Goal: Navigation & Orientation: Find specific page/section

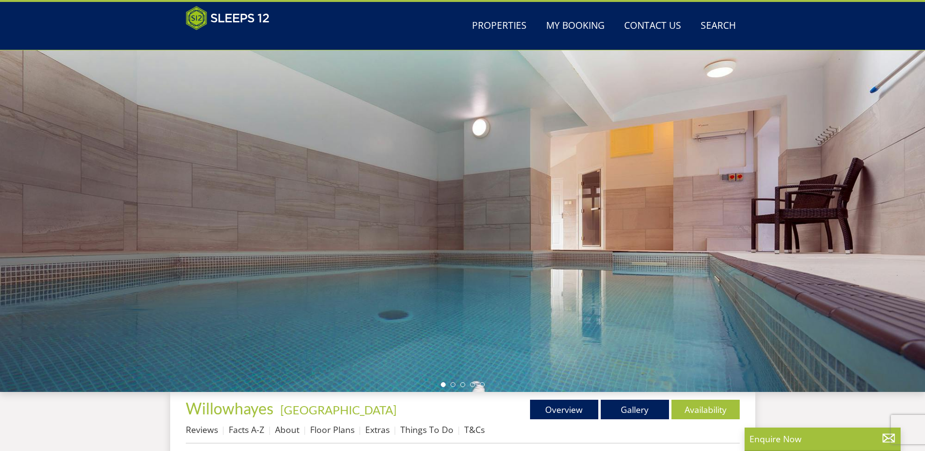
scroll to position [24, 0]
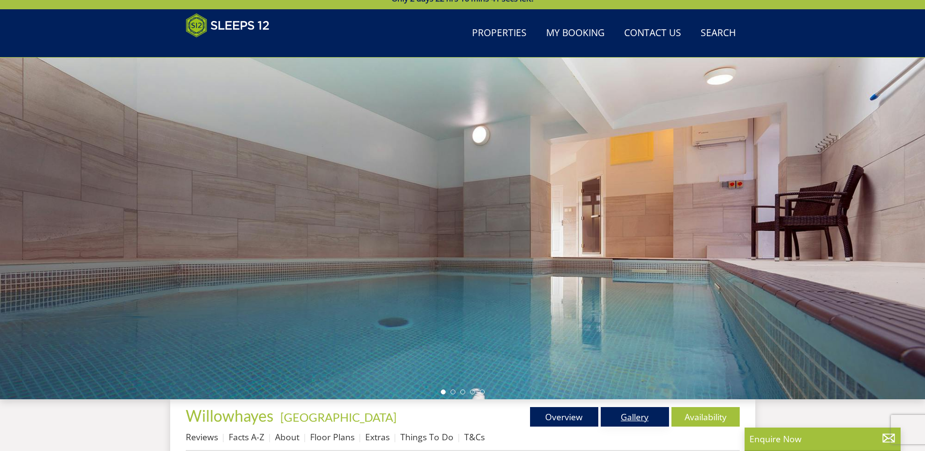
click at [638, 409] on link "Gallery" at bounding box center [635, 417] width 68 height 20
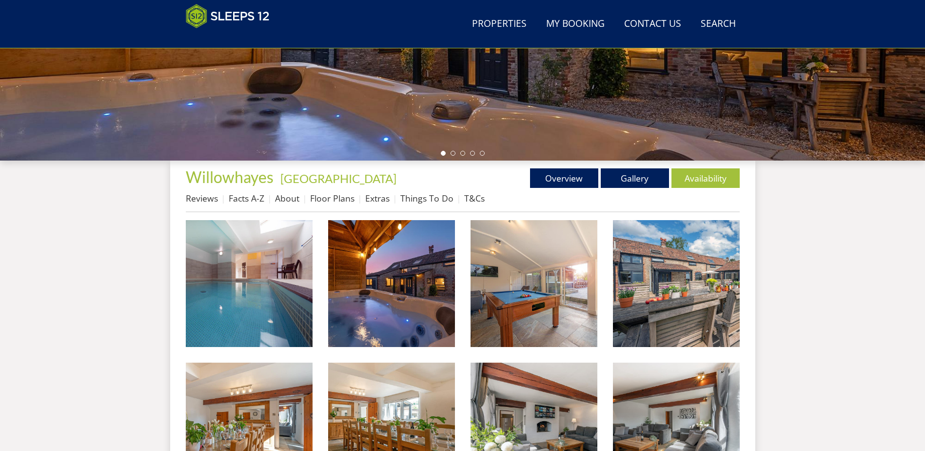
scroll to position [268, 0]
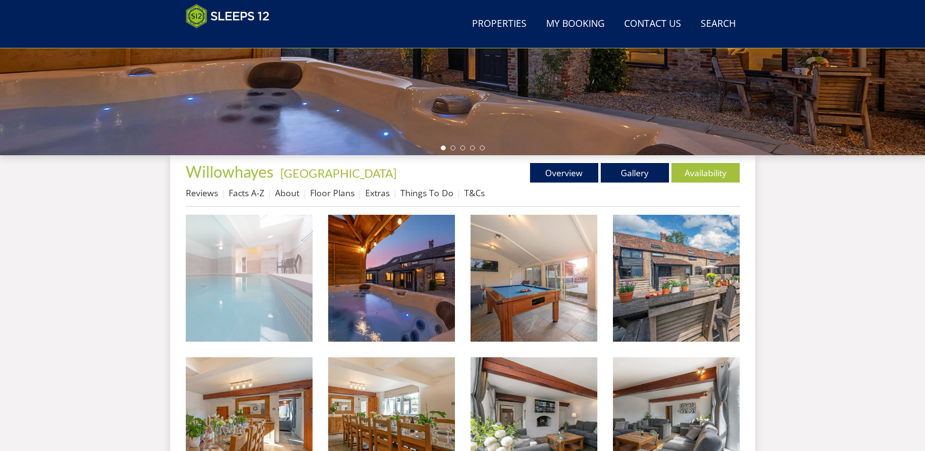
click at [235, 258] on img at bounding box center [249, 278] width 127 height 127
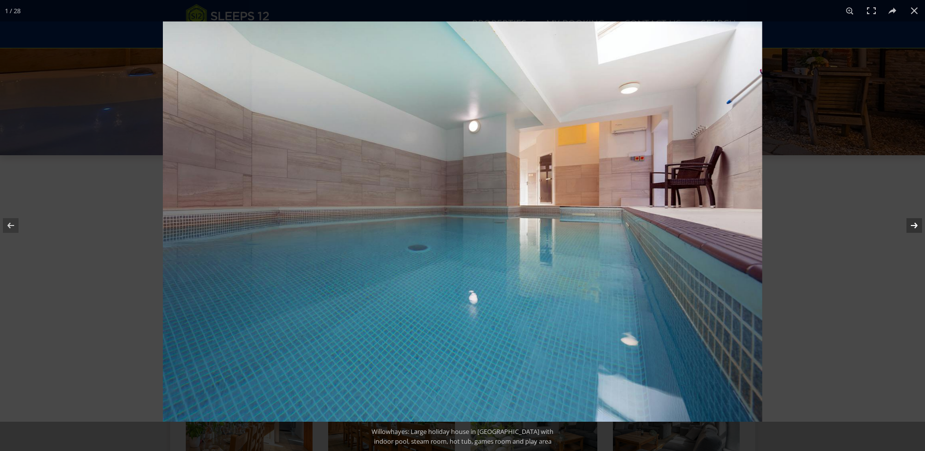
click at [914, 221] on button at bounding box center [908, 225] width 34 height 49
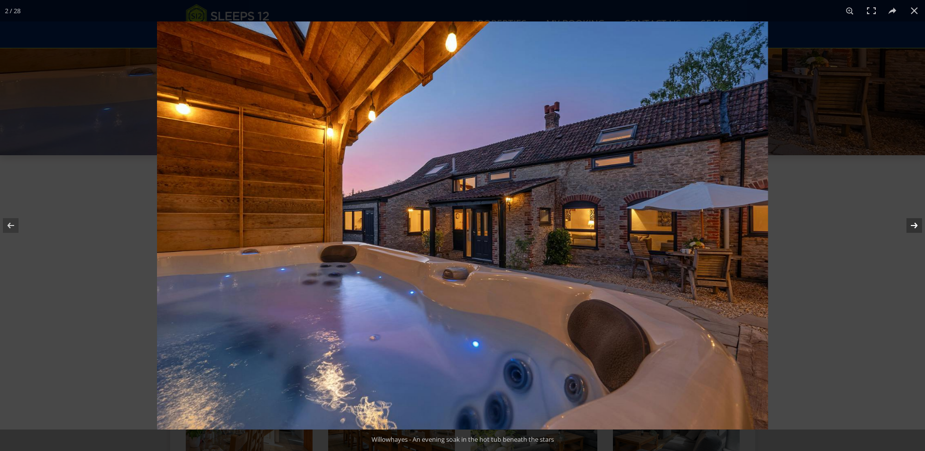
click at [914, 221] on button at bounding box center [908, 225] width 34 height 49
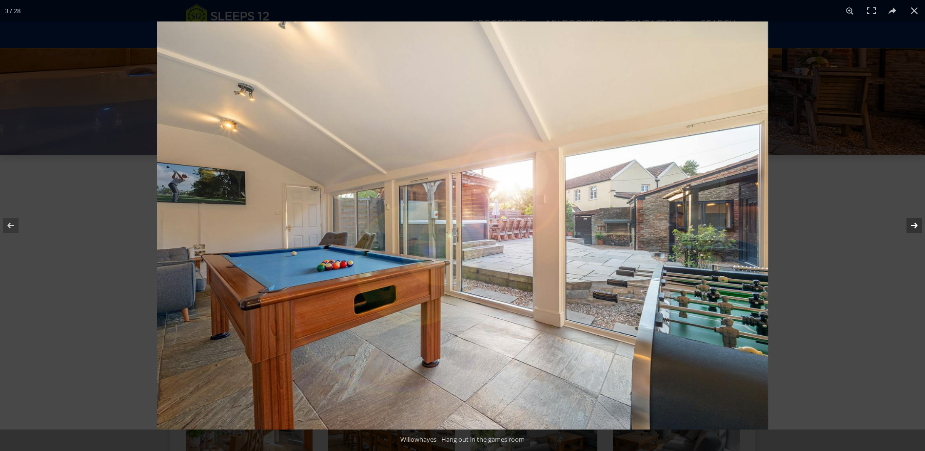
click at [914, 221] on button at bounding box center [908, 225] width 34 height 49
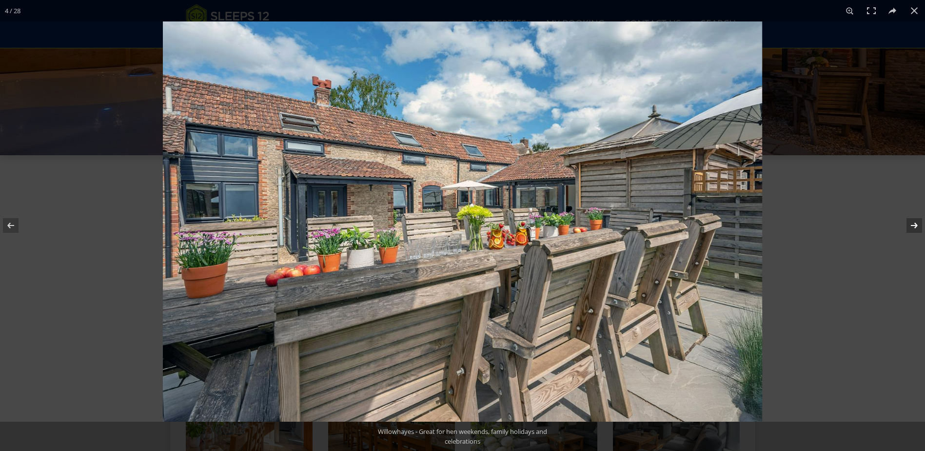
click at [914, 221] on button at bounding box center [908, 225] width 34 height 49
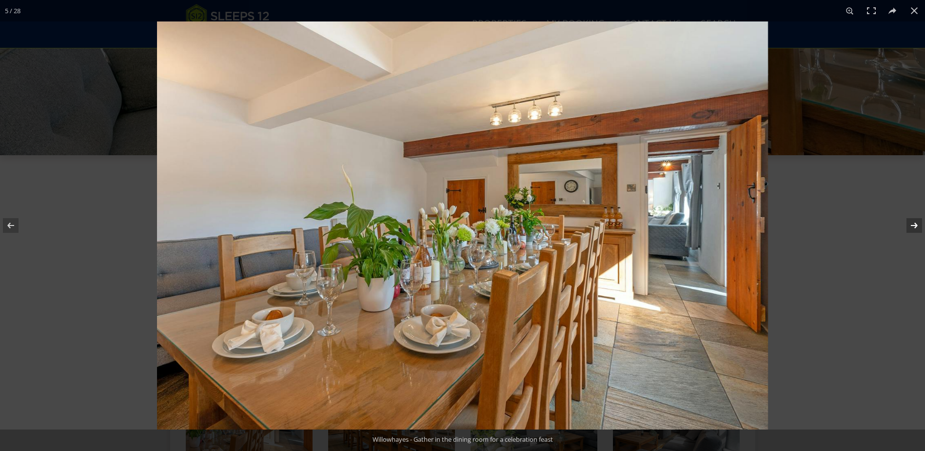
click at [914, 221] on button at bounding box center [908, 225] width 34 height 49
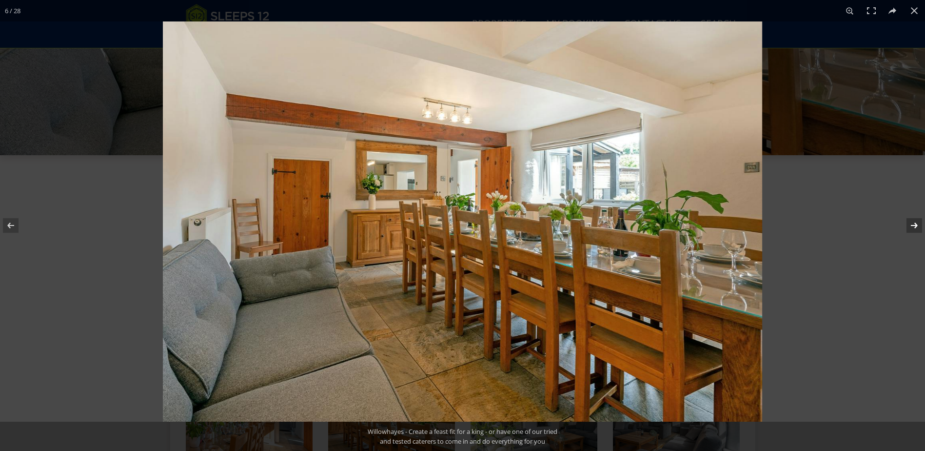
click at [914, 221] on button at bounding box center [908, 225] width 34 height 49
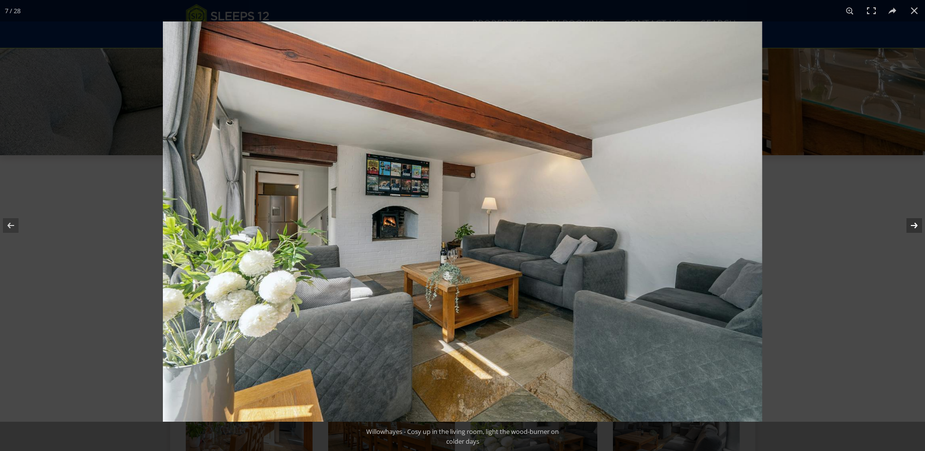
click at [914, 221] on button at bounding box center [908, 225] width 34 height 49
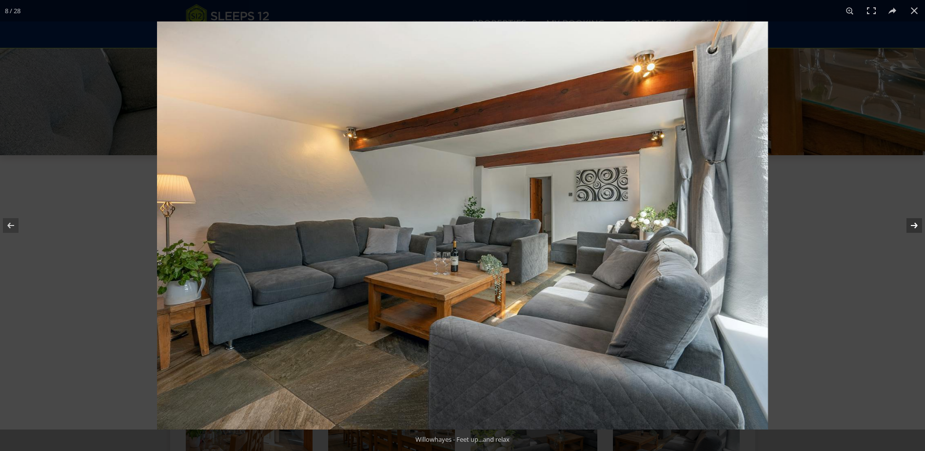
click at [914, 221] on button at bounding box center [908, 225] width 34 height 49
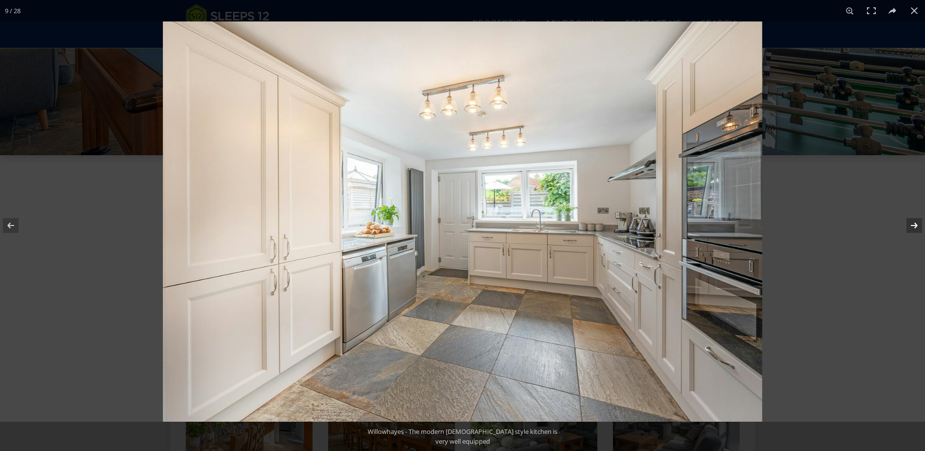
click at [915, 222] on button at bounding box center [908, 225] width 34 height 49
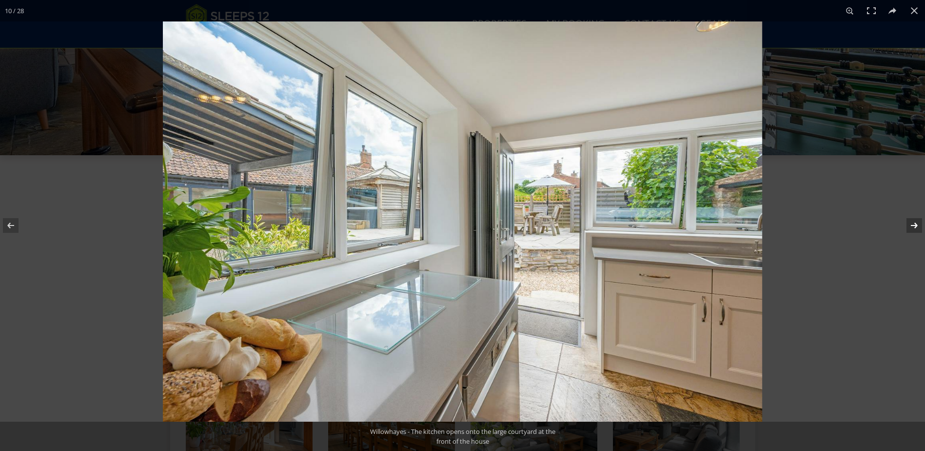
click at [915, 222] on button at bounding box center [908, 225] width 34 height 49
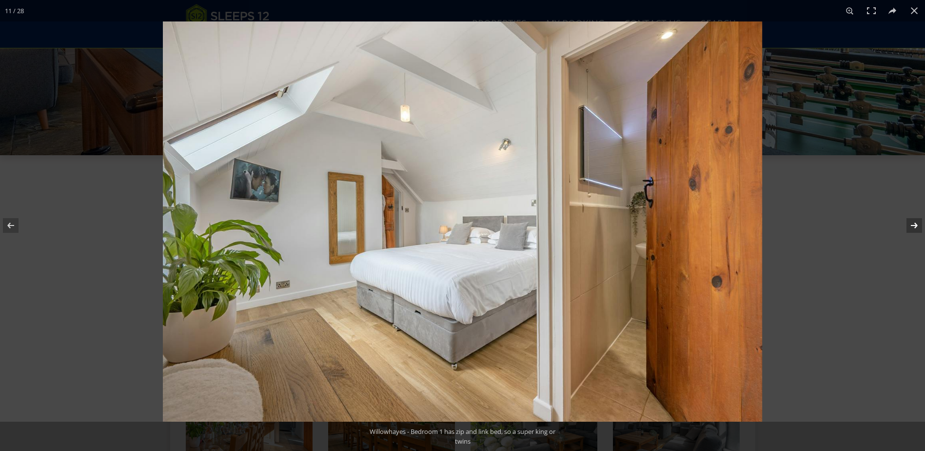
click at [915, 222] on button at bounding box center [908, 225] width 34 height 49
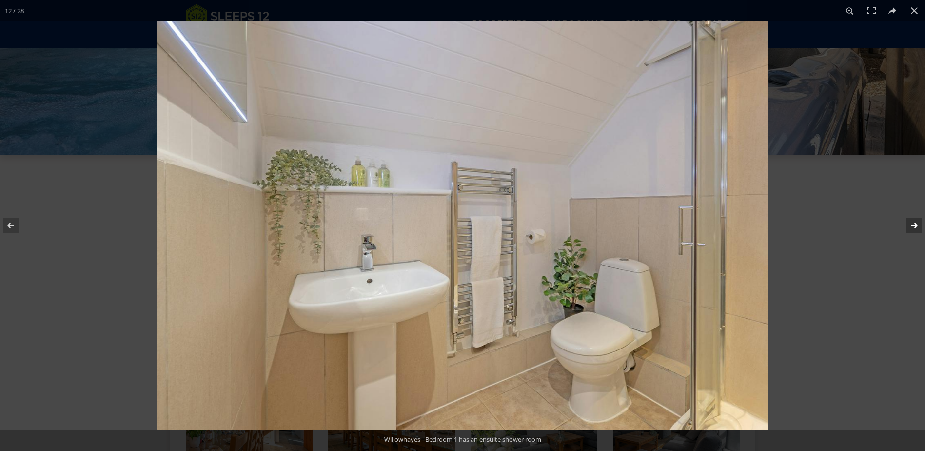
click at [915, 222] on button at bounding box center [908, 225] width 34 height 49
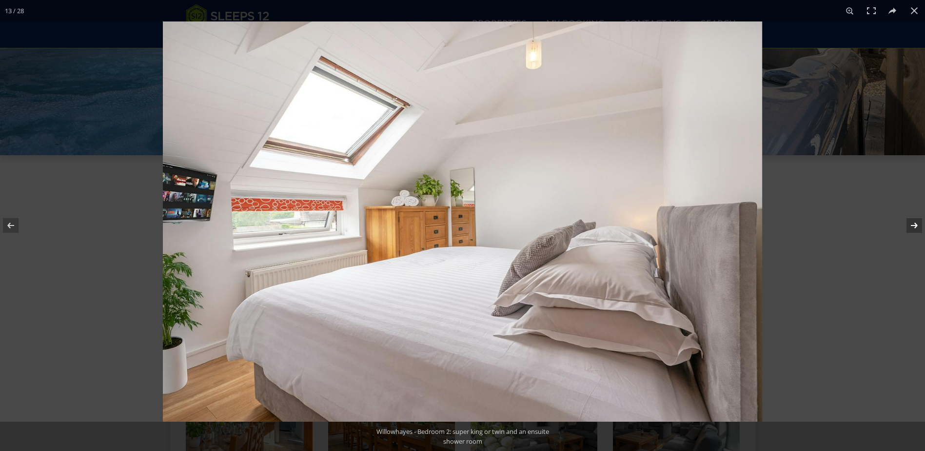
click at [915, 222] on button at bounding box center [908, 225] width 34 height 49
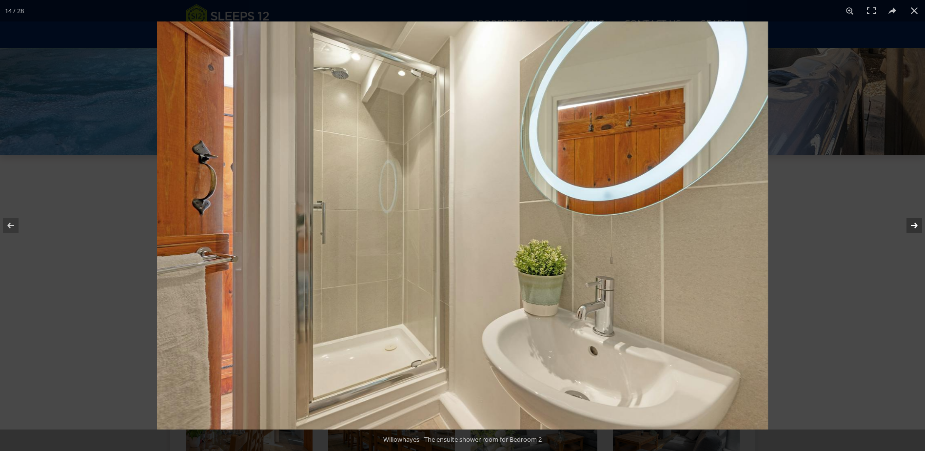
click at [915, 222] on button at bounding box center [908, 225] width 34 height 49
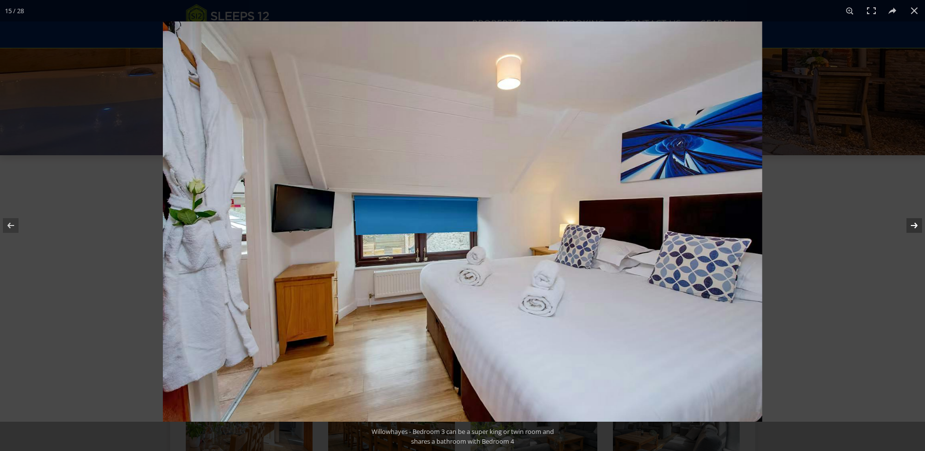
click at [913, 223] on button at bounding box center [908, 225] width 34 height 49
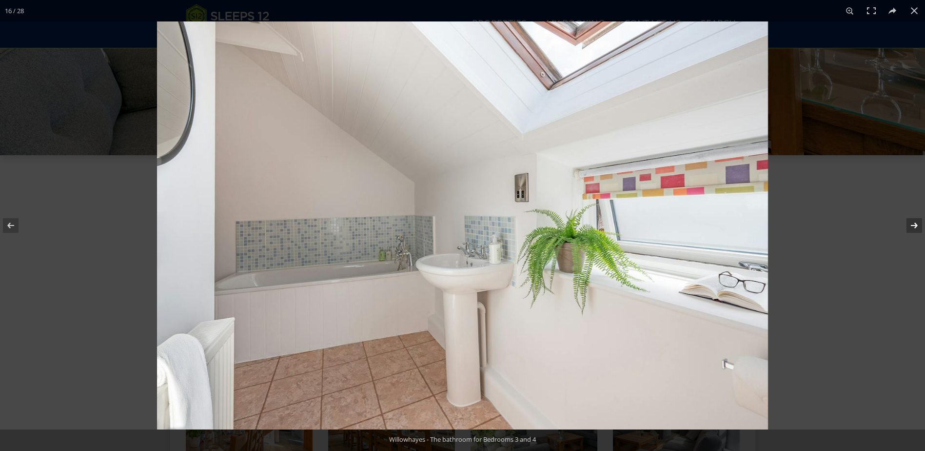
click at [917, 224] on button at bounding box center [908, 225] width 34 height 49
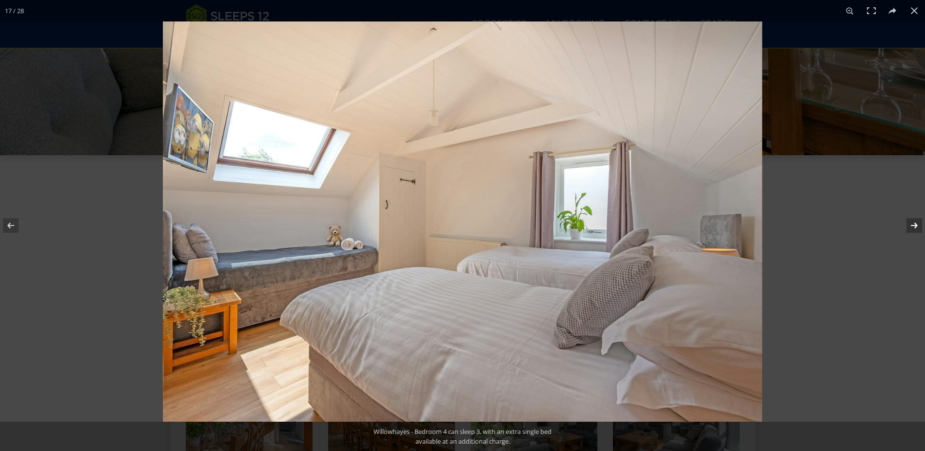
click at [917, 224] on button at bounding box center [908, 225] width 34 height 49
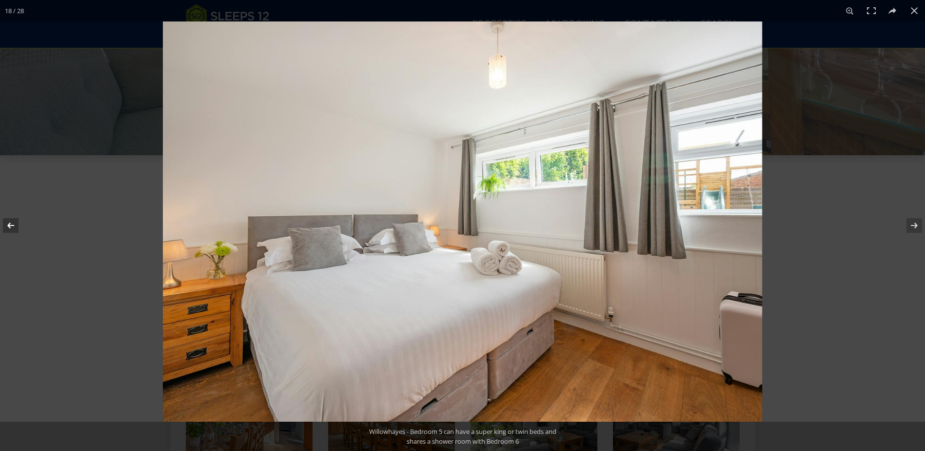
click at [10, 223] on button at bounding box center [17, 225] width 34 height 49
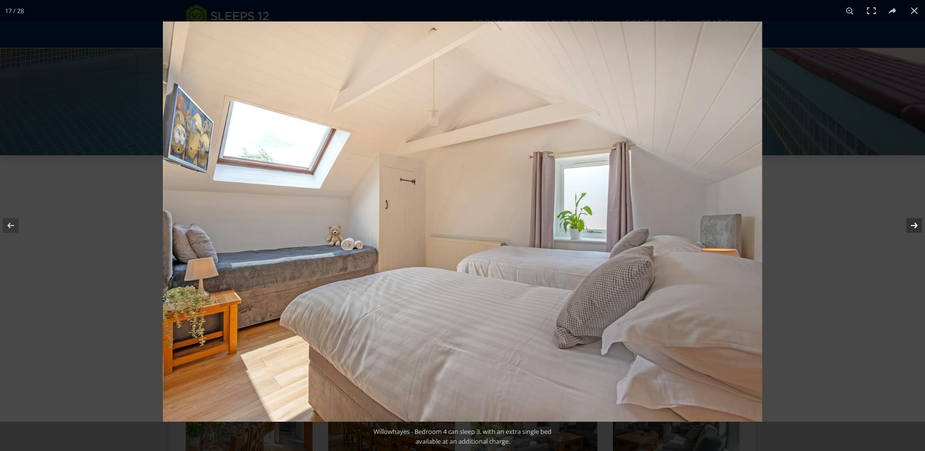
click at [914, 223] on button at bounding box center [908, 225] width 34 height 49
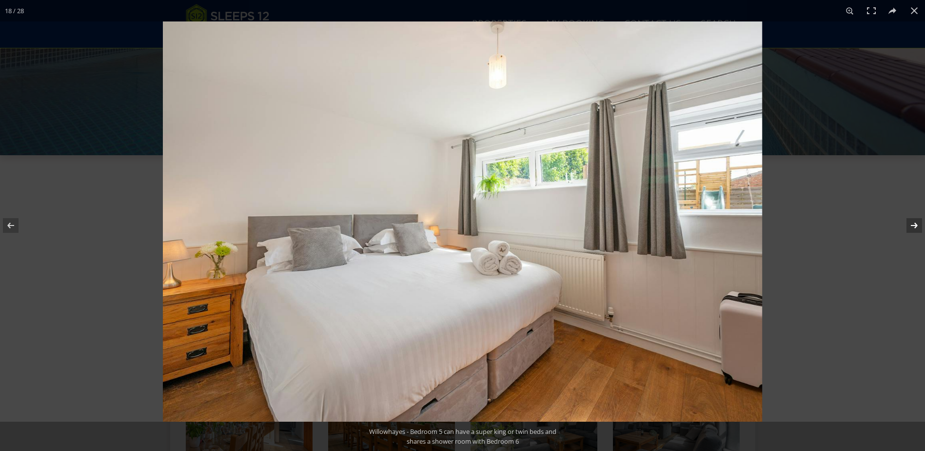
click at [914, 223] on button at bounding box center [908, 225] width 34 height 49
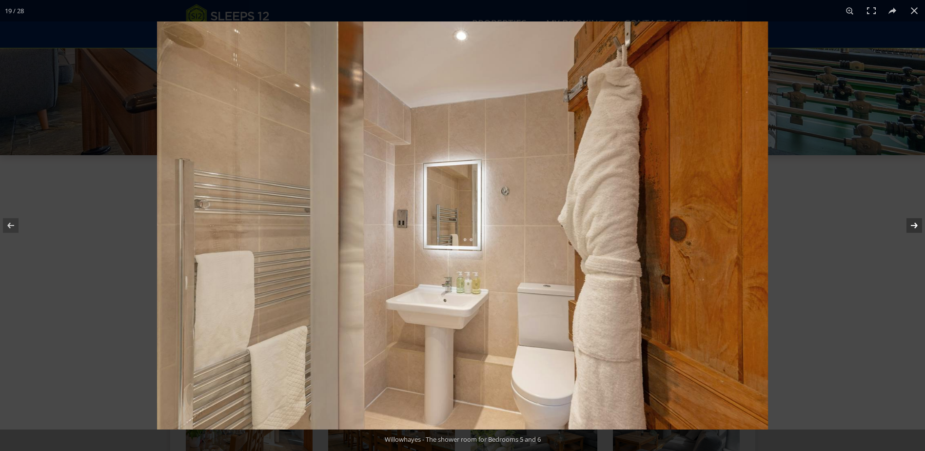
click at [914, 223] on button at bounding box center [908, 225] width 34 height 49
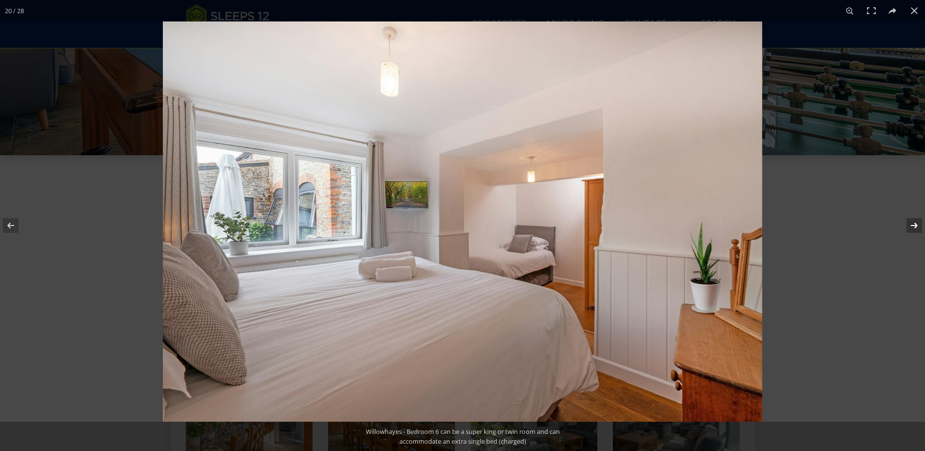
click at [914, 223] on button at bounding box center [908, 225] width 34 height 49
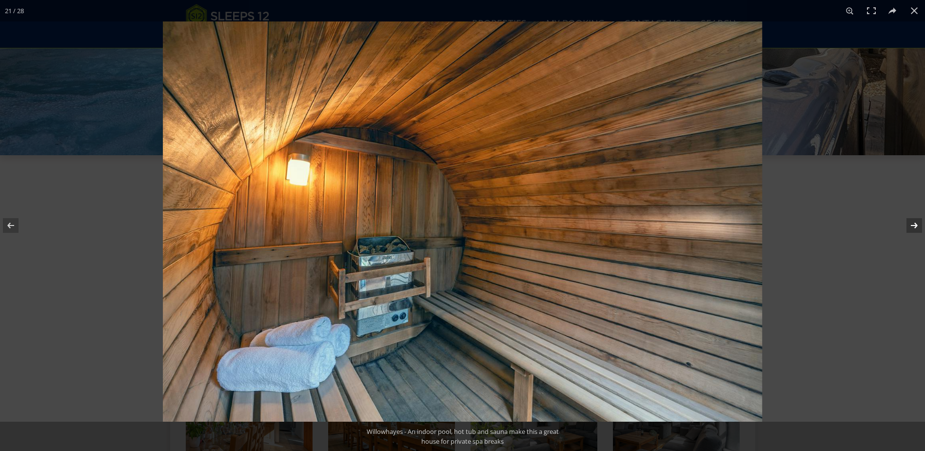
click at [909, 223] on button at bounding box center [908, 225] width 34 height 49
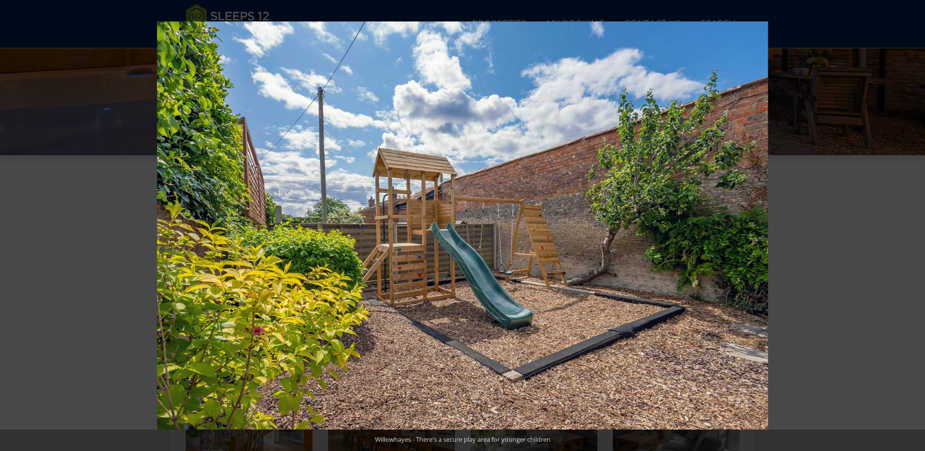
click at [909, 223] on button at bounding box center [908, 225] width 34 height 49
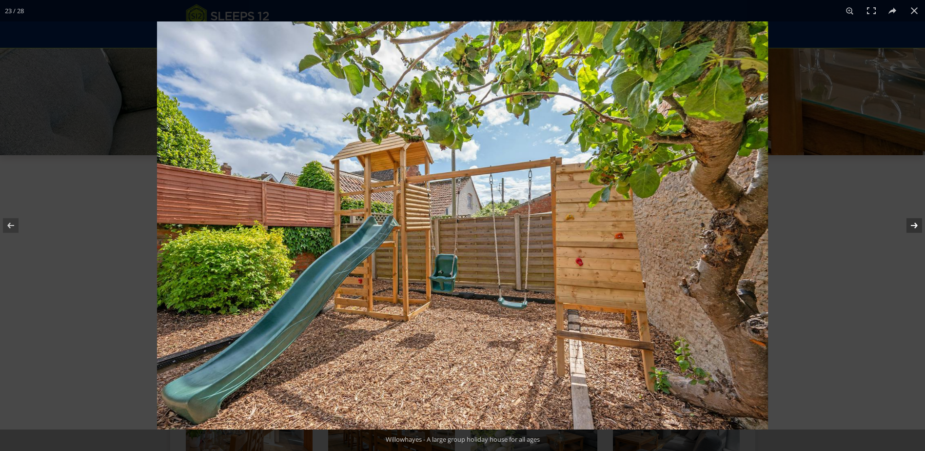
click at [913, 223] on button at bounding box center [908, 225] width 34 height 49
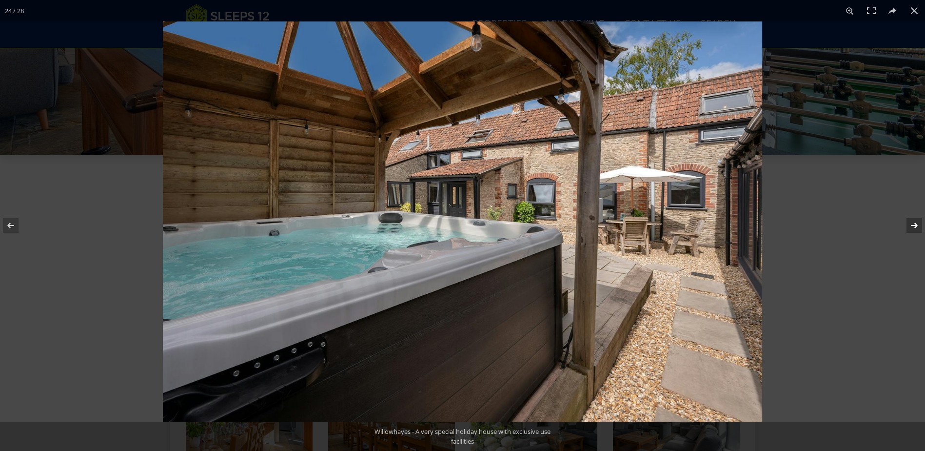
click at [913, 224] on button at bounding box center [908, 225] width 34 height 49
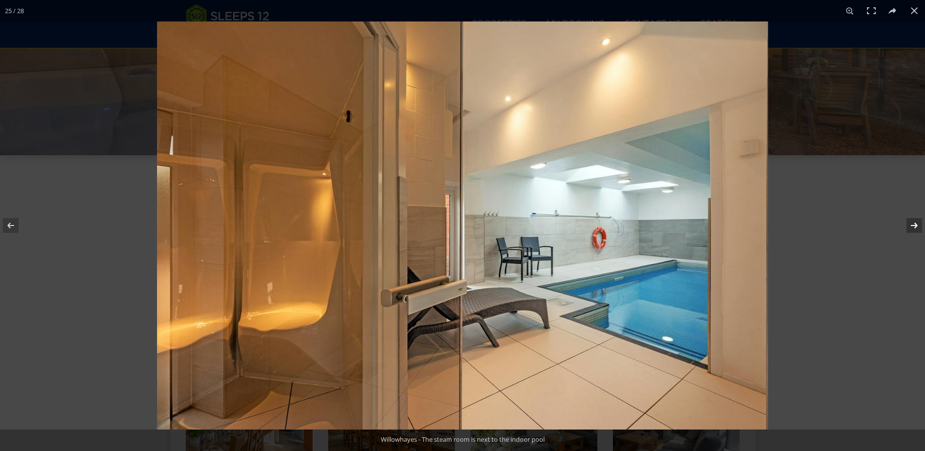
click at [912, 223] on button at bounding box center [908, 225] width 34 height 49
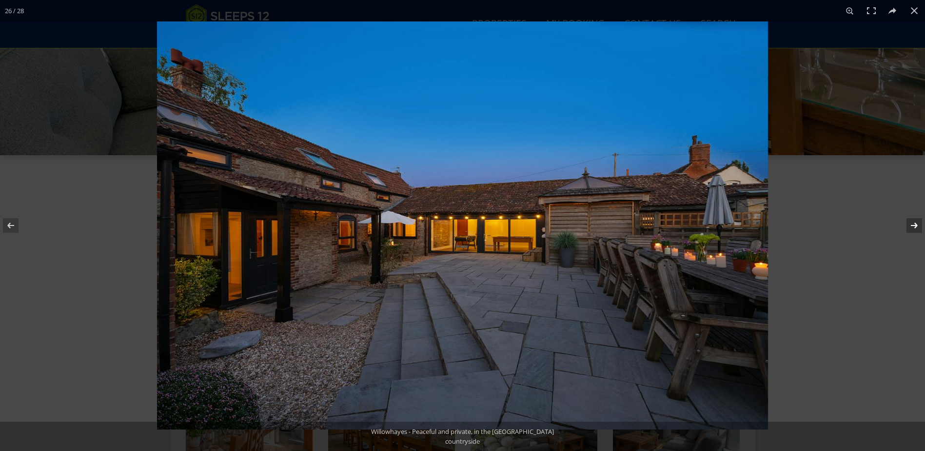
click at [914, 224] on button at bounding box center [908, 225] width 34 height 49
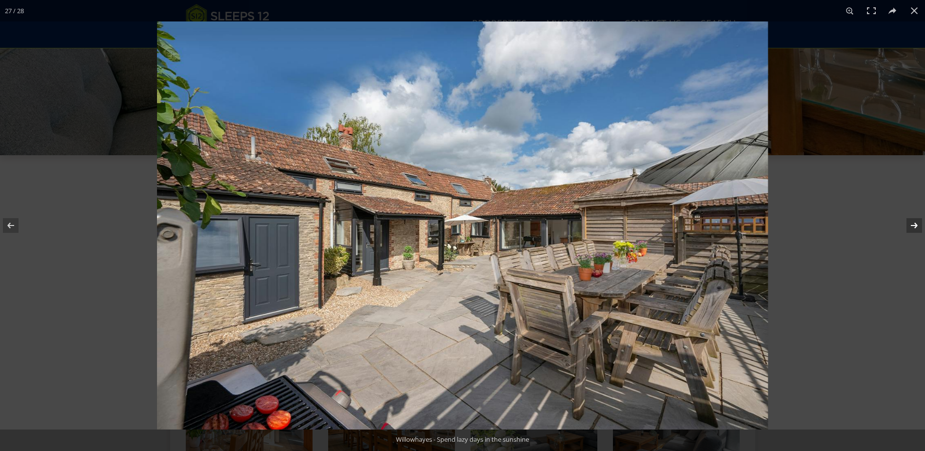
click at [914, 224] on button at bounding box center [908, 225] width 34 height 49
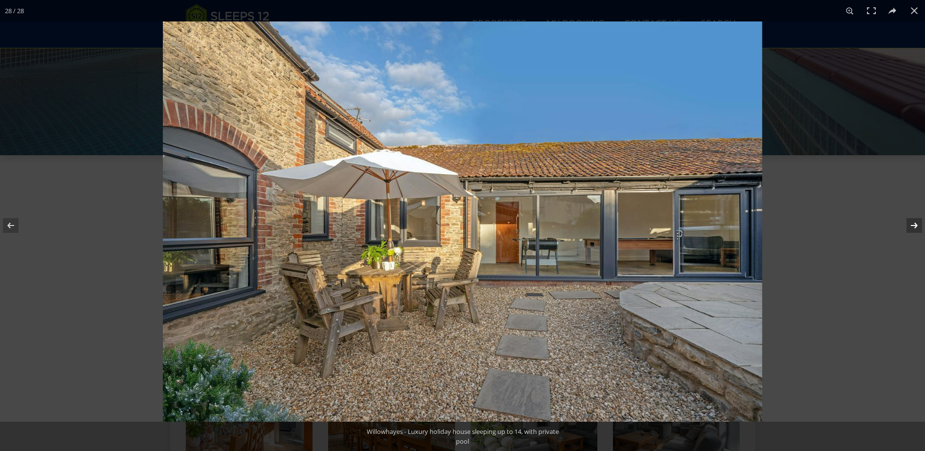
click at [914, 224] on button at bounding box center [908, 225] width 34 height 49
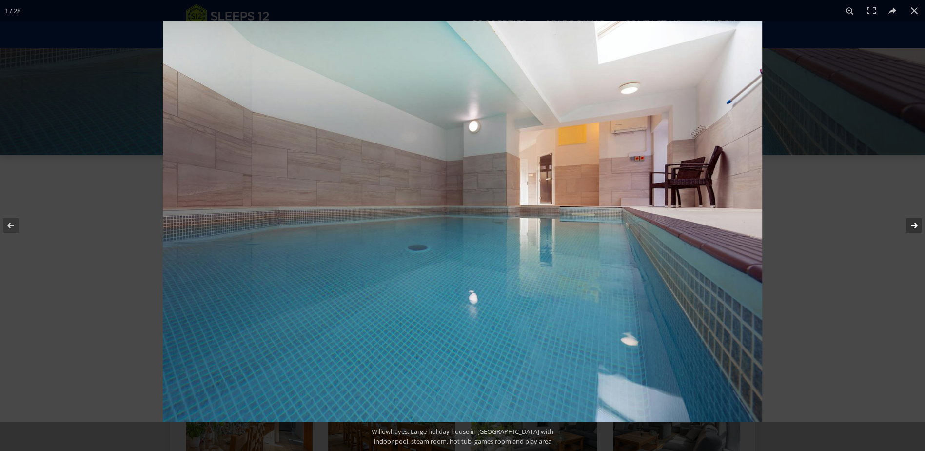
click at [914, 224] on button at bounding box center [908, 225] width 34 height 49
